Goal: Obtain resource: Obtain resource

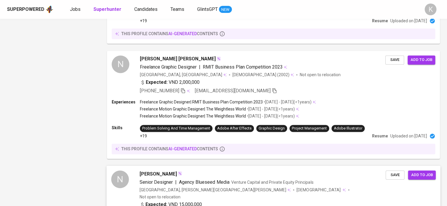
scroll to position [1015, 0]
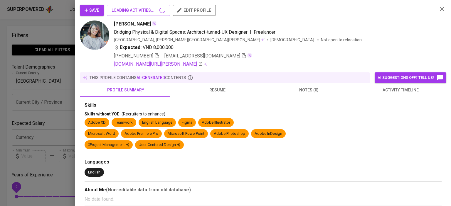
click at [36, 28] on div at bounding box center [225, 103] width 451 height 206
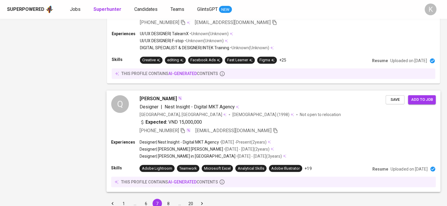
scroll to position [1020, 0]
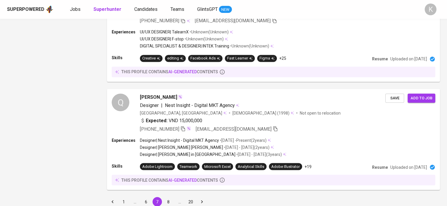
click at [169, 197] on button "8" at bounding box center [168, 201] width 9 height 9
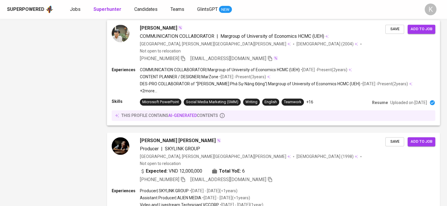
scroll to position [952, 0]
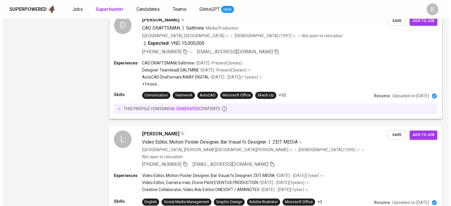
scroll to position [822, 0]
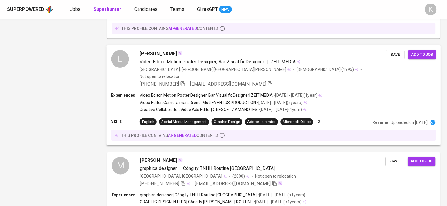
click at [152, 50] on span "[PERSON_NAME]" at bounding box center [158, 53] width 37 height 7
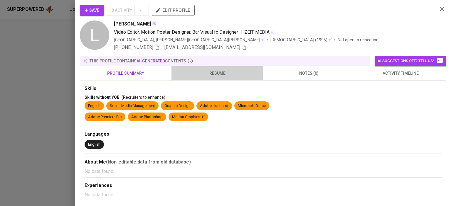
click at [217, 71] on span "resume" at bounding box center [217, 73] width 85 height 7
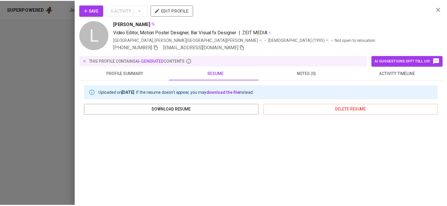
scroll to position [88, 0]
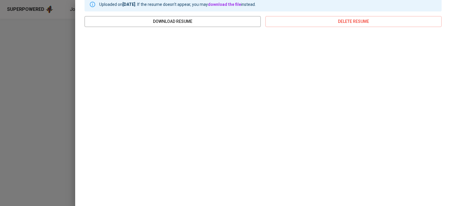
drag, startPoint x: 43, startPoint y: 50, endPoint x: 120, endPoint y: 108, distance: 96.9
click at [43, 50] on div at bounding box center [225, 103] width 451 height 206
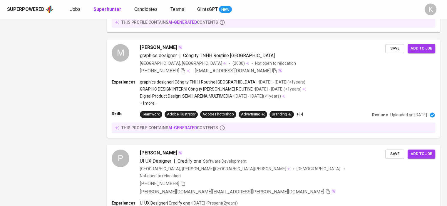
scroll to position [982, 0]
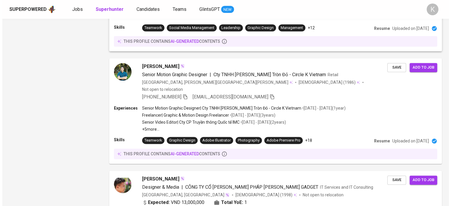
scroll to position [734, 0]
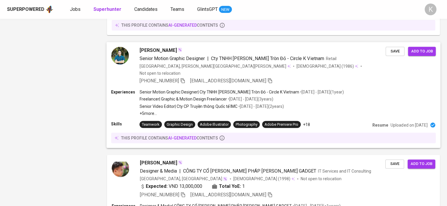
click at [156, 47] on span "[PERSON_NAME]" at bounding box center [158, 50] width 37 height 7
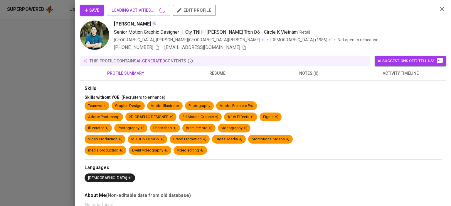
click at [216, 70] on span "resume" at bounding box center [217, 73] width 85 height 7
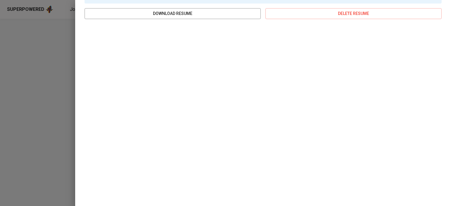
scroll to position [98, 0]
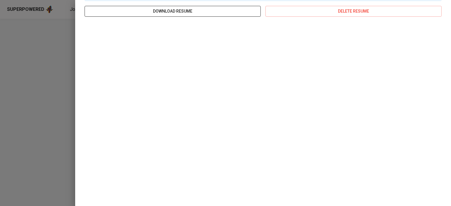
click at [209, 11] on span "download resume" at bounding box center [172, 11] width 167 height 7
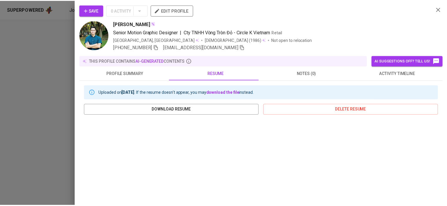
scroll to position [98, 0]
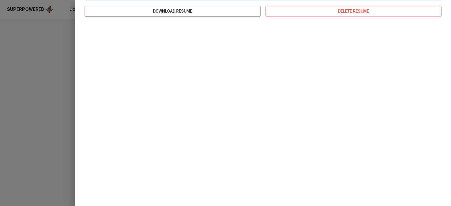
drag, startPoint x: 25, startPoint y: 51, endPoint x: 9, endPoint y: 7, distance: 46.4
click at [25, 51] on div at bounding box center [225, 103] width 451 height 206
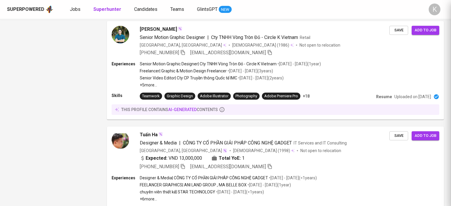
scroll to position [0, 0]
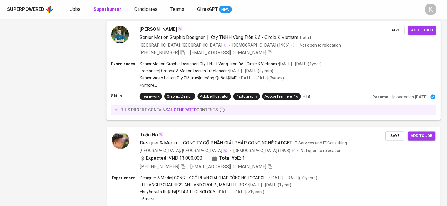
click at [158, 28] on span "[PERSON_NAME]" at bounding box center [158, 29] width 37 height 7
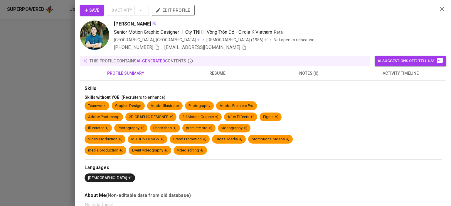
click at [403, 71] on span "activity timeline" at bounding box center [400, 73] width 85 height 7
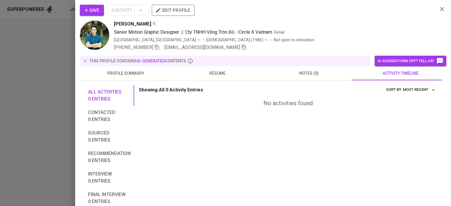
click at [439, 9] on icon "button" at bounding box center [442, 9] width 7 height 7
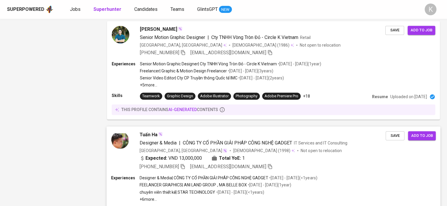
click at [147, 133] on span "[PERSON_NAME]" at bounding box center [149, 135] width 18 height 7
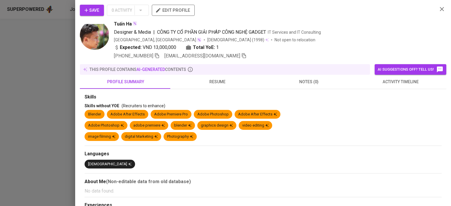
click at [218, 80] on span "resume" at bounding box center [217, 81] width 85 height 7
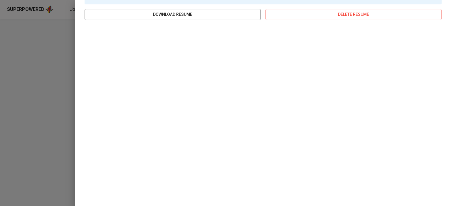
scroll to position [107, 0]
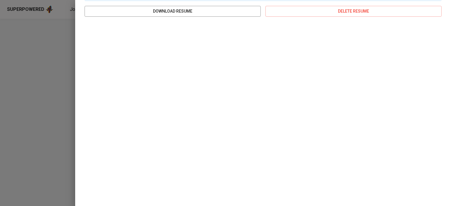
click at [22, 52] on div at bounding box center [225, 103] width 451 height 206
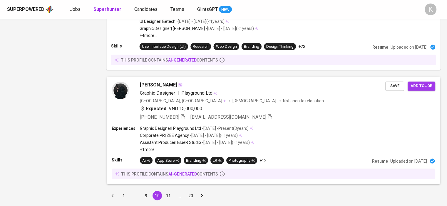
scroll to position [1027, 0]
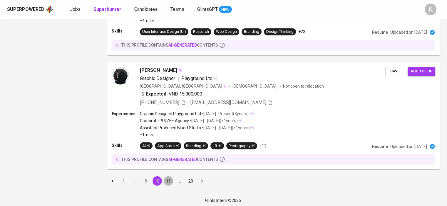
click at [167, 179] on button "11" at bounding box center [168, 181] width 9 height 9
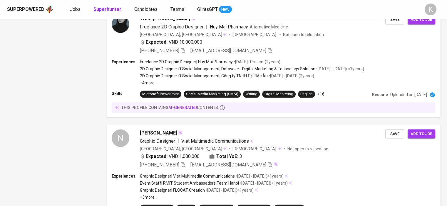
scroll to position [1045, 0]
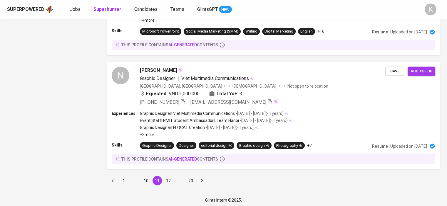
click at [169, 179] on button "12" at bounding box center [168, 180] width 9 height 9
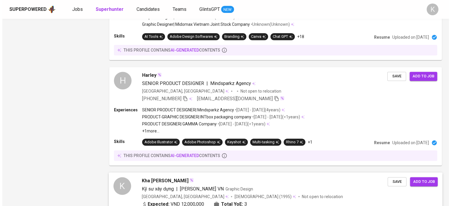
scroll to position [587, 0]
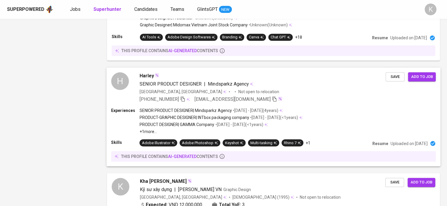
click at [148, 75] on span "Harley" at bounding box center [147, 75] width 14 height 7
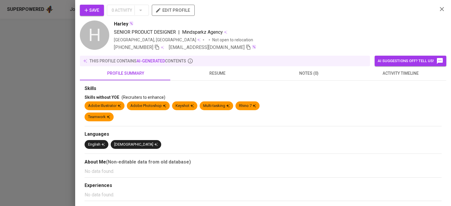
click at [214, 73] on span "resume" at bounding box center [217, 73] width 85 height 7
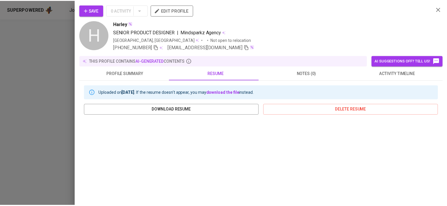
scroll to position [98, 0]
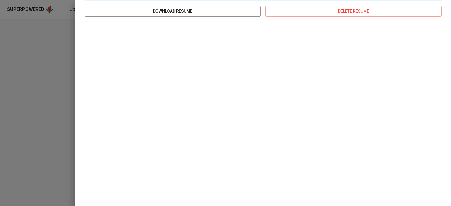
click at [32, 78] on div at bounding box center [225, 103] width 451 height 206
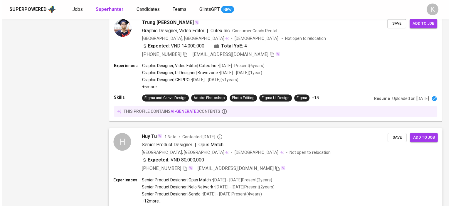
scroll to position [940, 0]
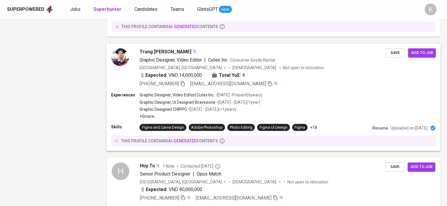
click at [166, 49] on span "Trung Nguyễn Thành" at bounding box center [166, 51] width 52 height 7
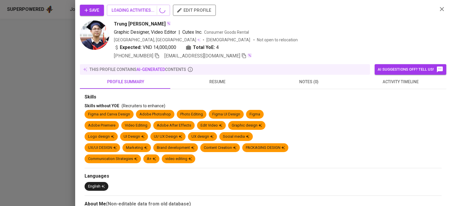
click at [216, 82] on span "resume" at bounding box center [217, 81] width 85 height 7
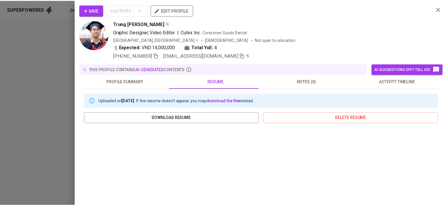
scroll to position [107, 0]
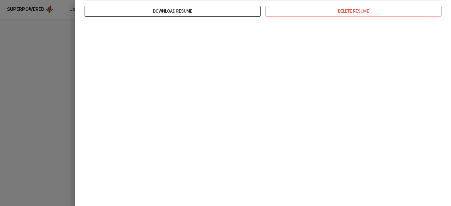
click at [184, 11] on span "download resume" at bounding box center [172, 11] width 167 height 7
drag, startPoint x: 47, startPoint y: 68, endPoint x: 232, endPoint y: 206, distance: 230.5
click at [47, 68] on div at bounding box center [225, 103] width 451 height 206
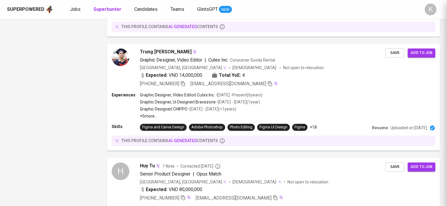
scroll to position [0, 0]
